Goal: Information Seeking & Learning: Learn about a topic

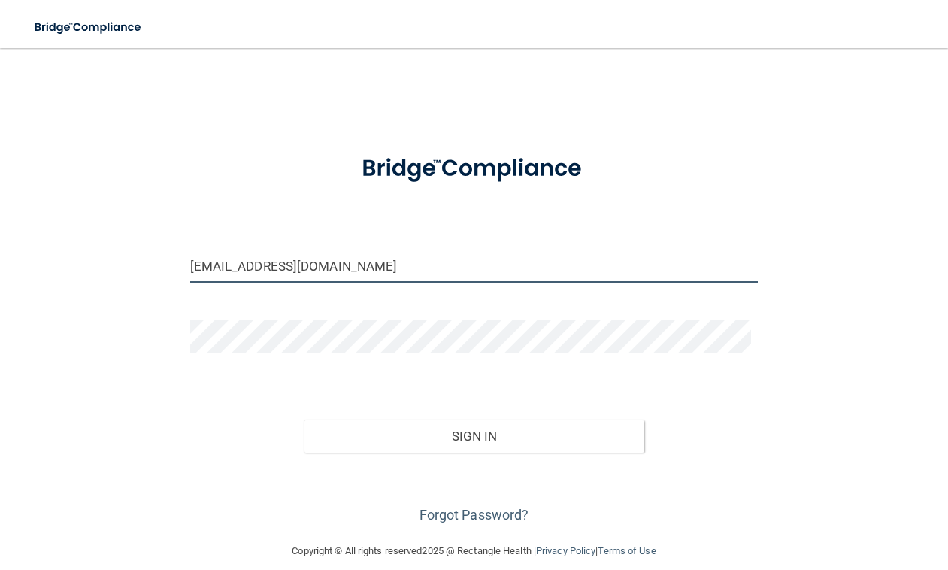
drag, startPoint x: 339, startPoint y: 263, endPoint x: 116, endPoint y: 252, distance: 223.5
click at [116, 252] on div "[EMAIL_ADDRESS][DOMAIN_NAME] Invalid email/password. You don't have permission …" at bounding box center [474, 295] width 888 height 464
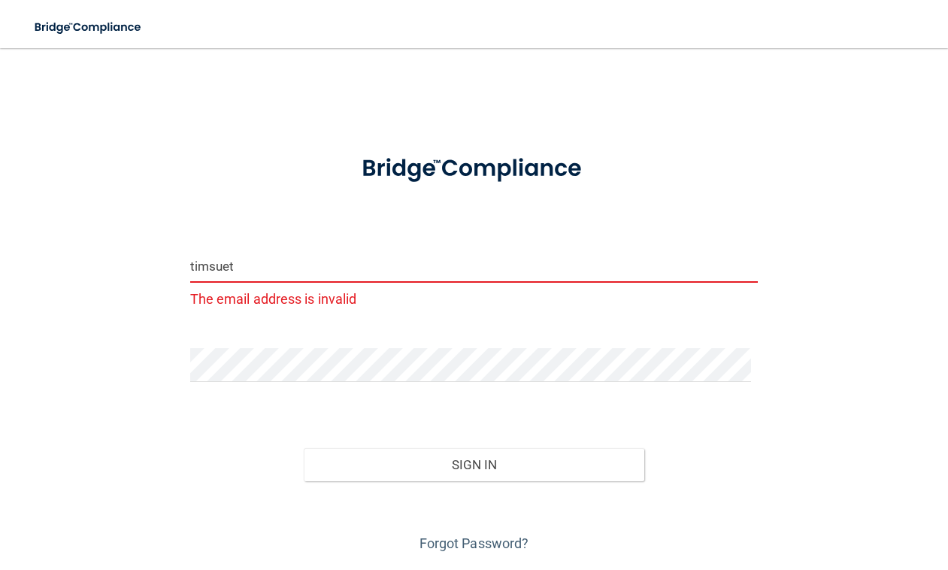
drag, startPoint x: 241, startPoint y: 262, endPoint x: -32, endPoint y: 234, distance: 274.3
click at [0, 234] on html "Toggle navigation Manage My Enterprise Manage My Location timsuet The email add…" at bounding box center [474, 285] width 948 height 570
type input "[EMAIL_ADDRESS][DOMAIN_NAME]"
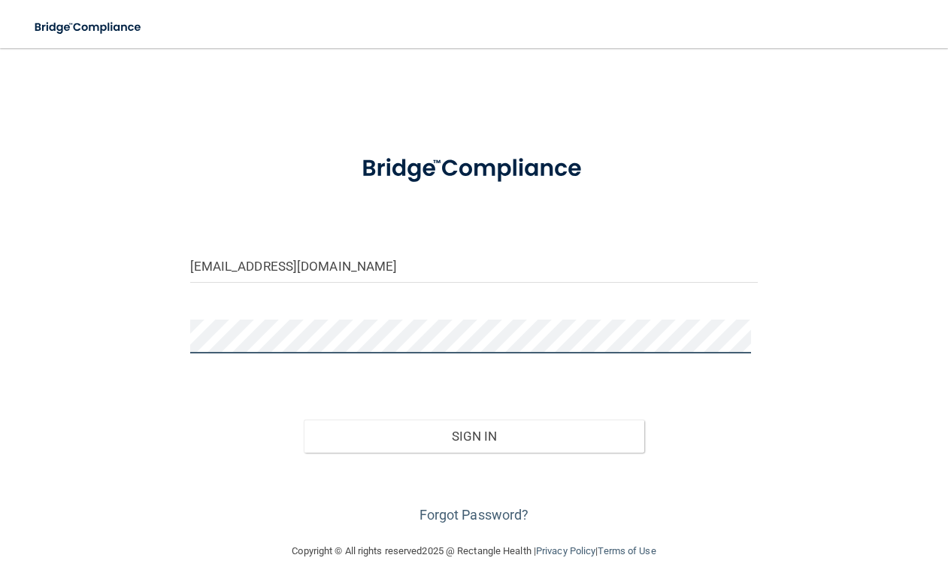
click at [0, 289] on html "Toggle navigation Manage My Enterprise Manage My Location [EMAIL_ADDRESS][DOMAI…" at bounding box center [474, 285] width 948 height 570
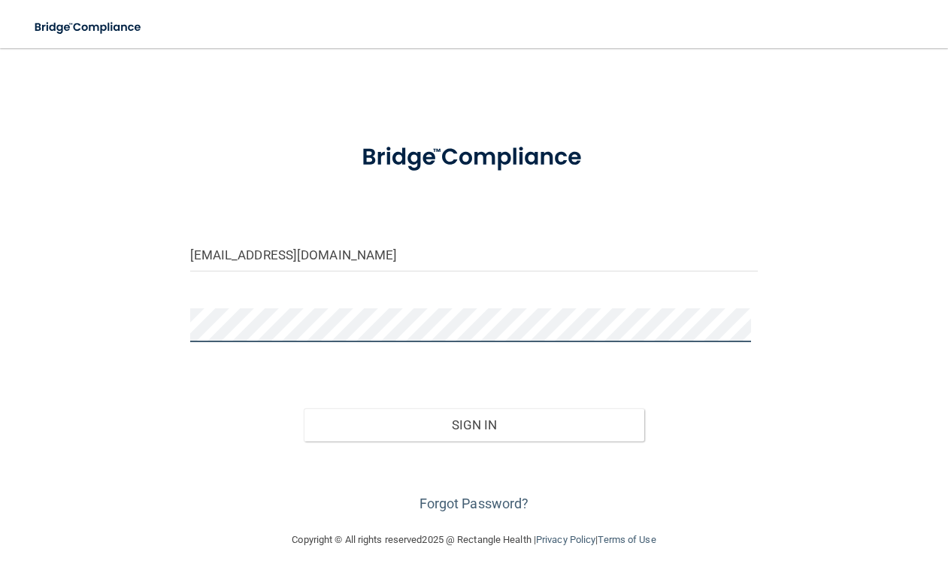
scroll to position [17, 0]
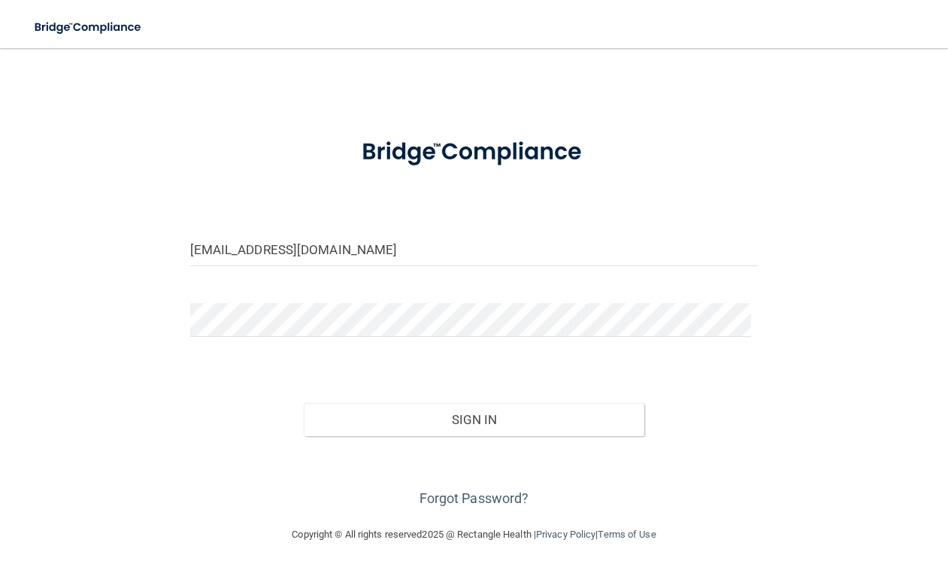
click at [839, 247] on div "[EMAIL_ADDRESS][DOMAIN_NAME] Invalid email/password. You don't have permission …" at bounding box center [474, 279] width 888 height 464
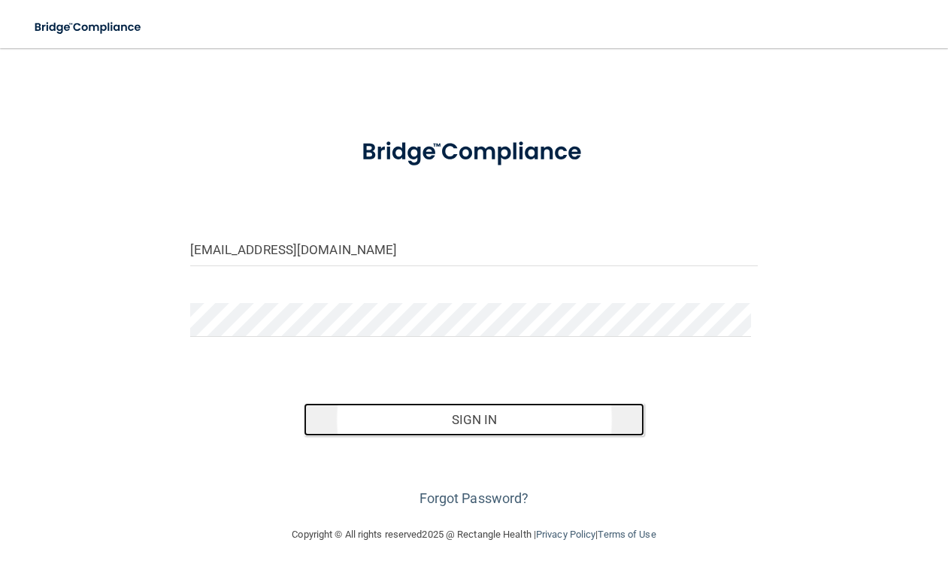
click at [517, 423] on button "Sign In" at bounding box center [474, 419] width 341 height 33
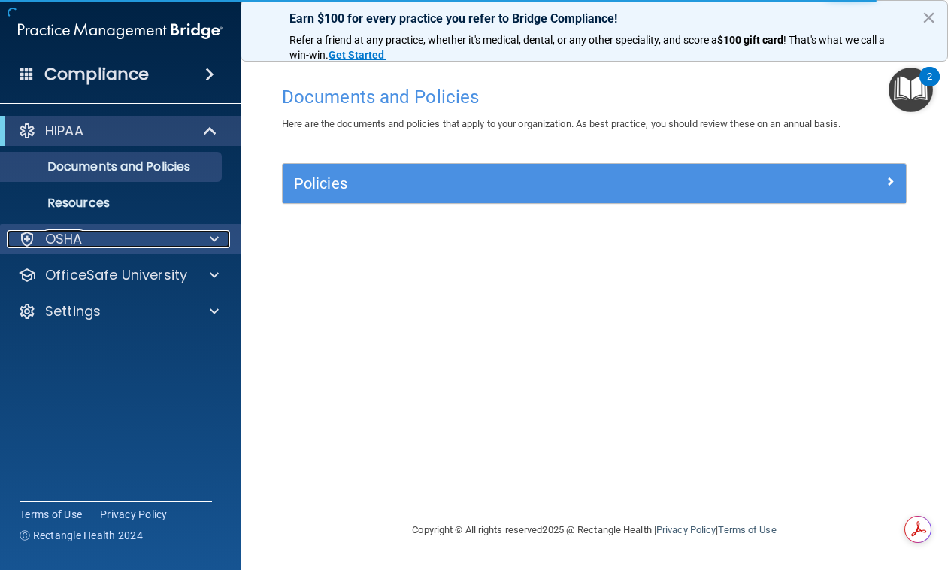
click at [215, 238] on span at bounding box center [214, 239] width 9 height 18
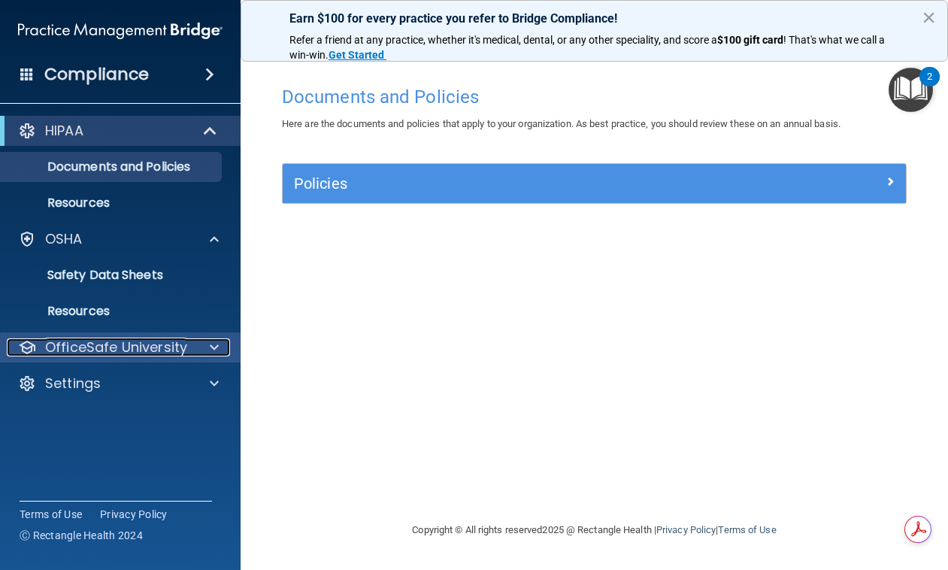
click at [211, 346] on span at bounding box center [214, 347] width 9 height 18
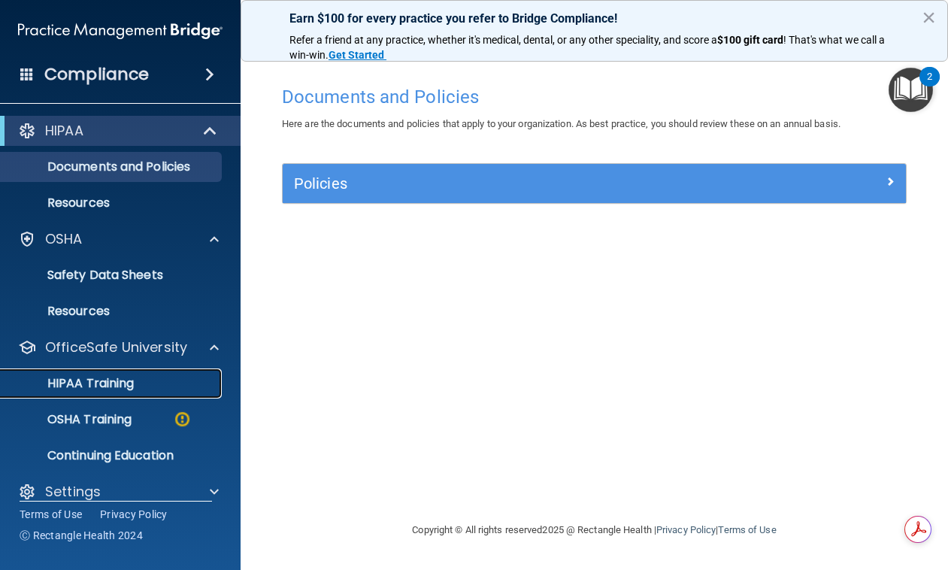
click at [104, 385] on p "HIPAA Training" at bounding box center [72, 383] width 124 height 15
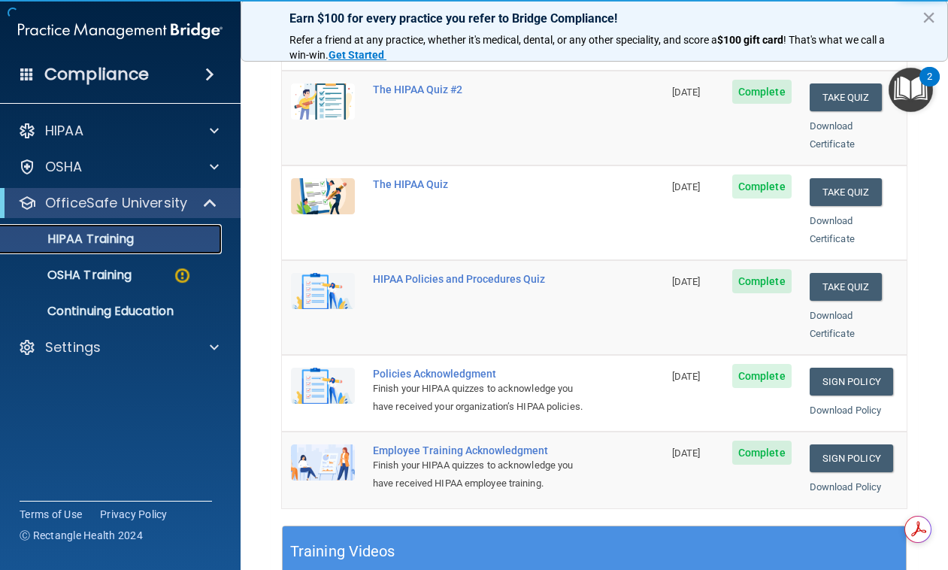
scroll to position [225, 0]
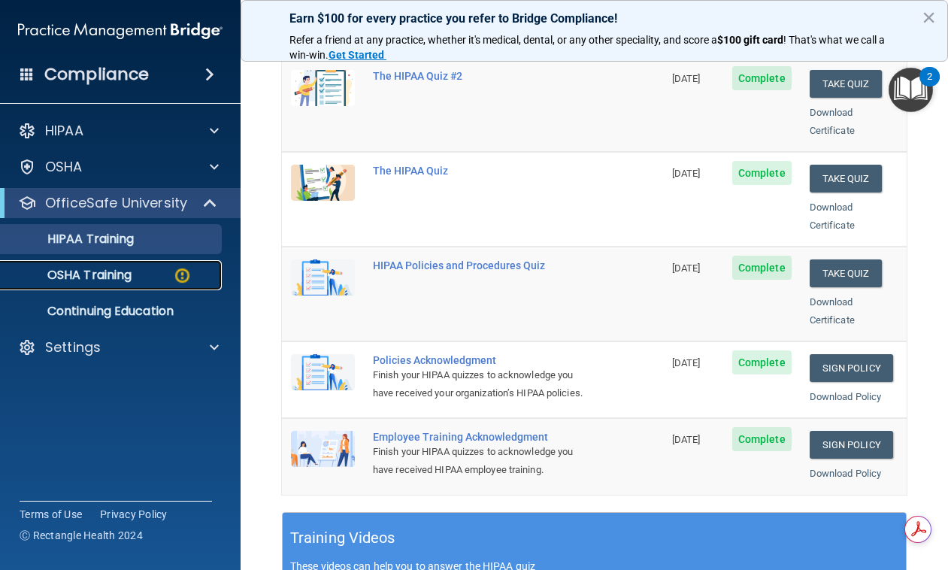
click at [96, 277] on p "OSHA Training" at bounding box center [71, 275] width 122 height 15
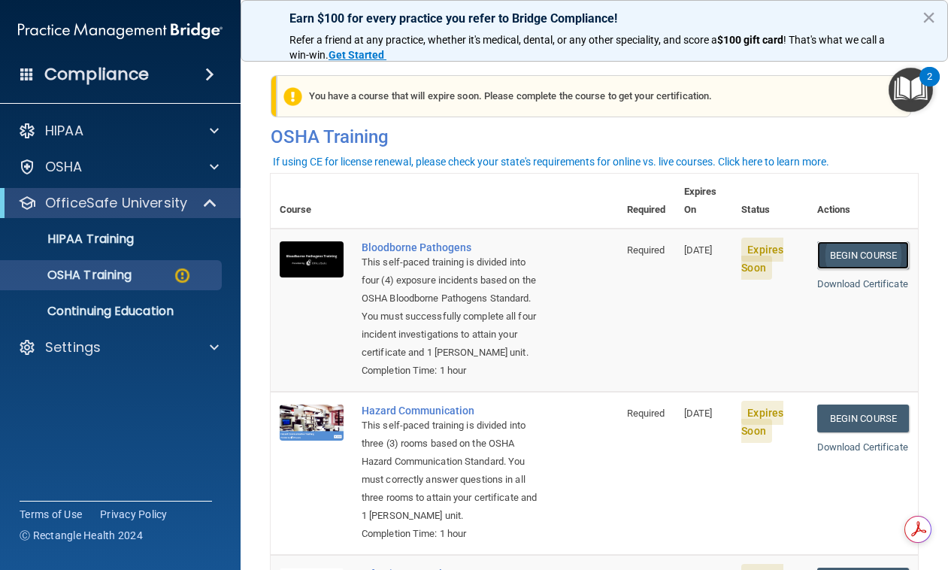
click at [827, 244] on link "Begin Course" at bounding box center [863, 255] width 92 height 28
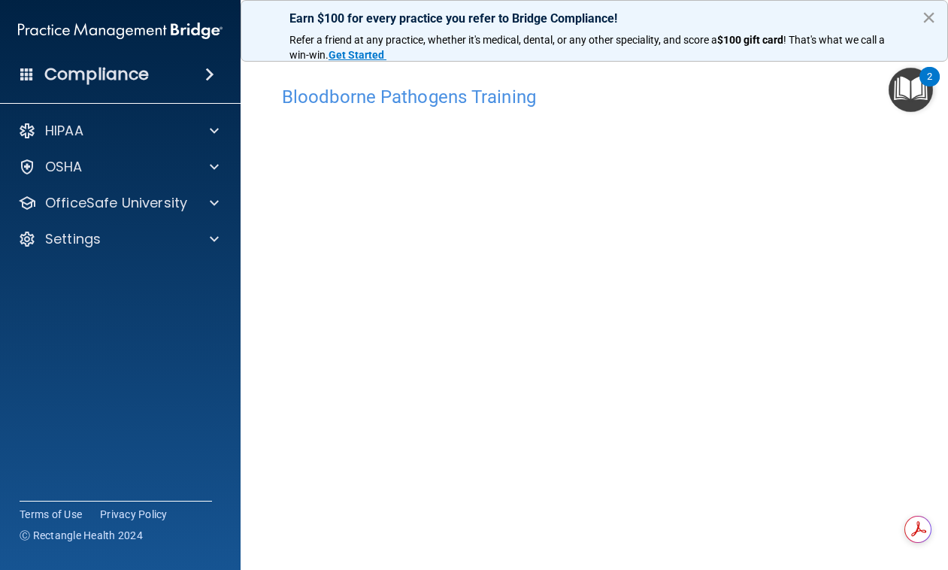
click at [930, 11] on button "×" at bounding box center [928, 17] width 14 height 24
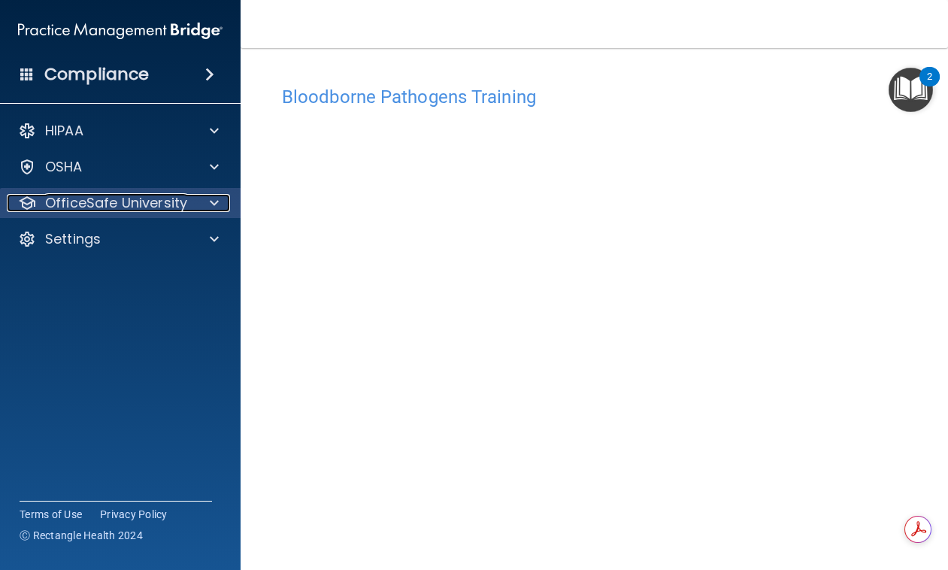
click at [214, 210] on span at bounding box center [214, 203] width 9 height 18
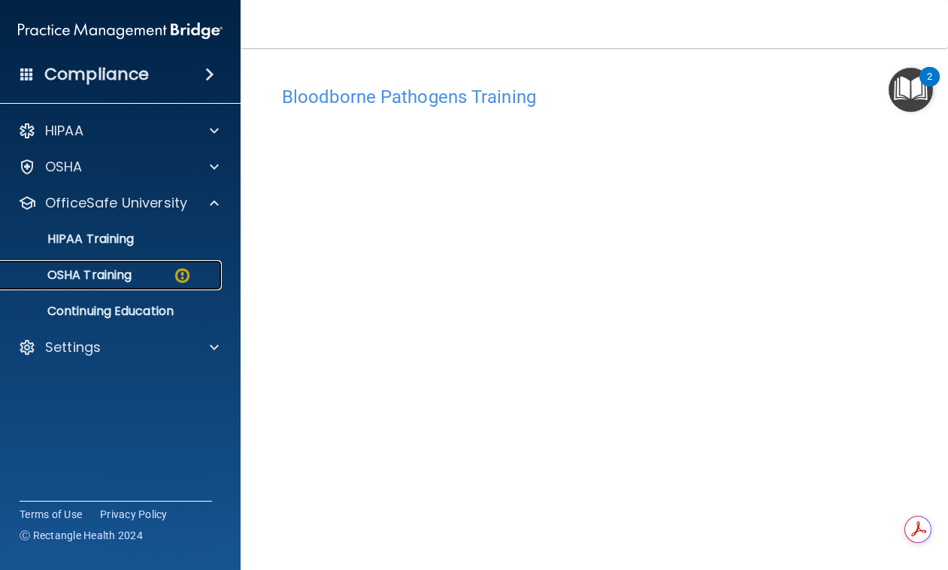
click at [119, 272] on p "OSHA Training" at bounding box center [71, 275] width 122 height 15
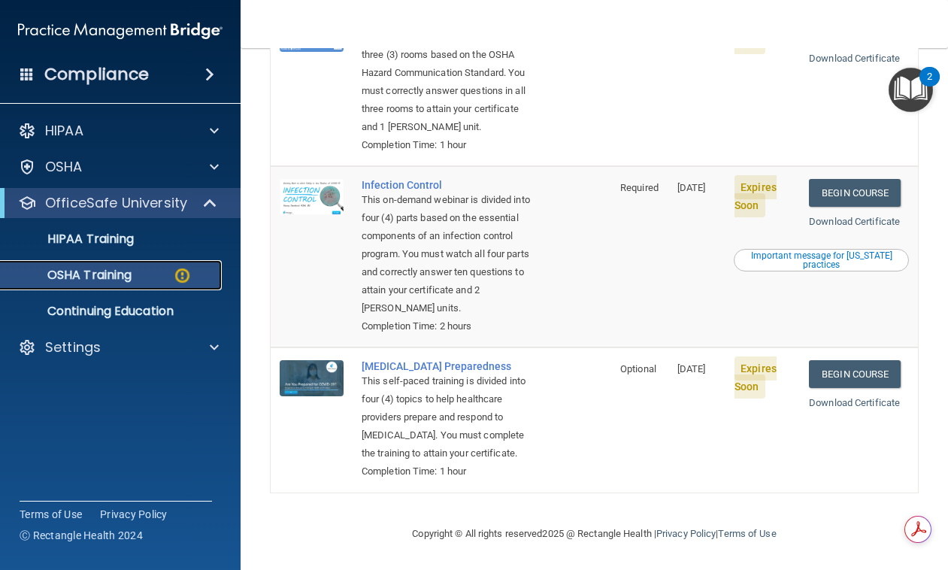
scroll to position [464, 0]
click at [89, 243] on p "HIPAA Training" at bounding box center [72, 238] width 124 height 15
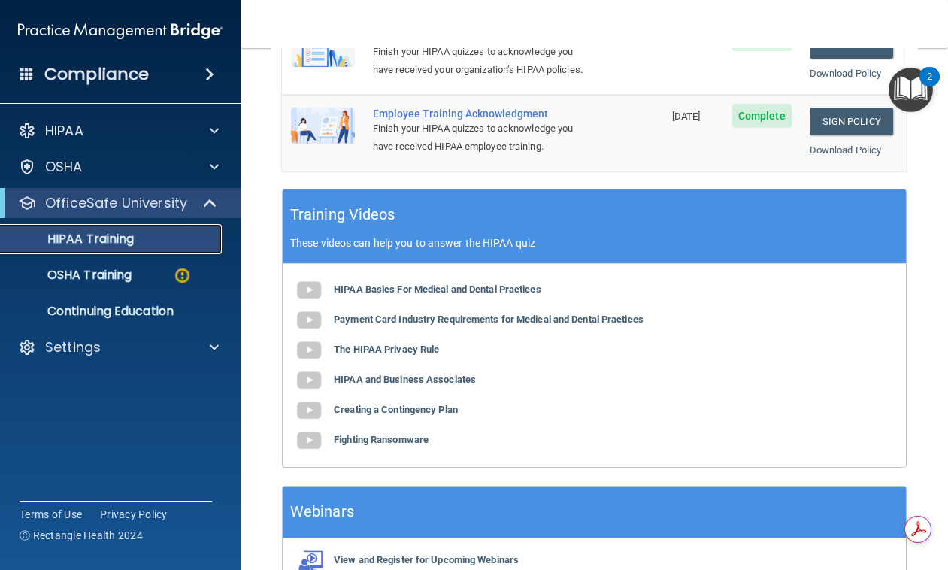
scroll to position [331, 0]
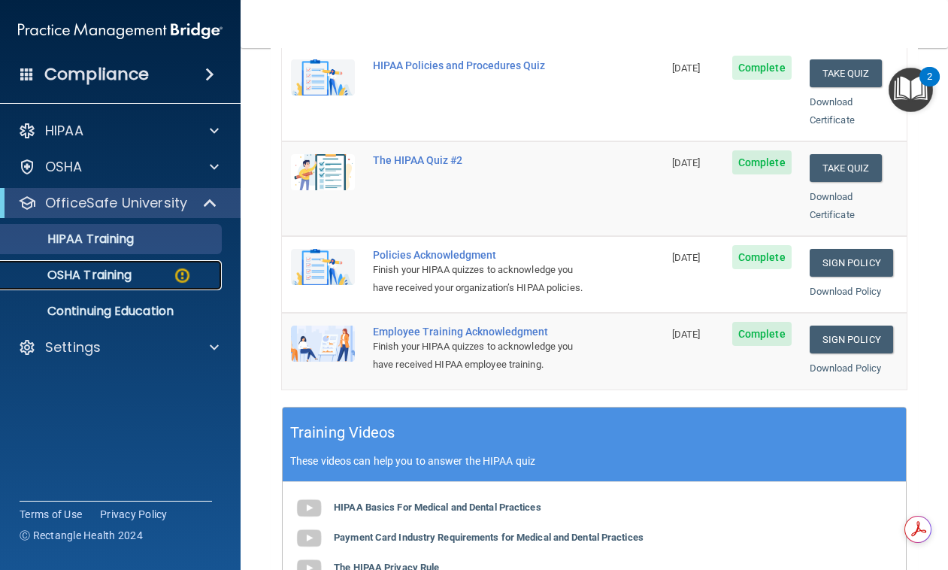
click at [77, 274] on p "OSHA Training" at bounding box center [71, 275] width 122 height 15
